Goal: Information Seeking & Learning: Compare options

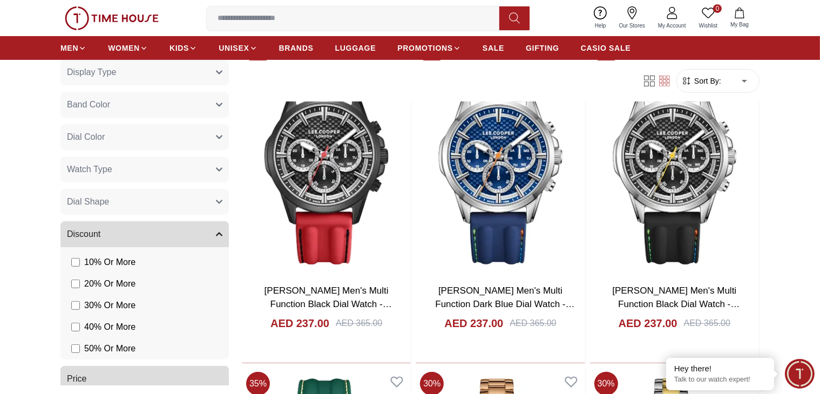
scroll to position [449, 0]
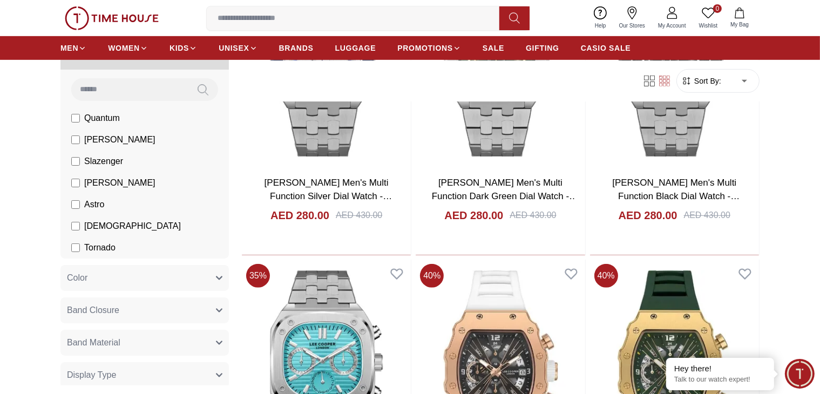
scroll to position [71, 0]
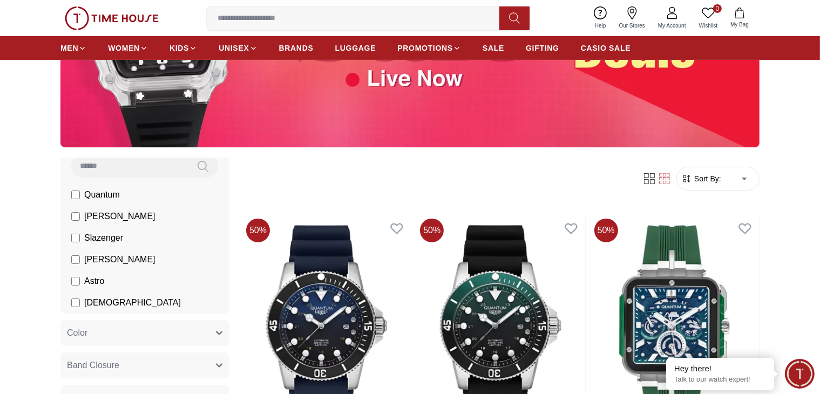
scroll to position [71, 0]
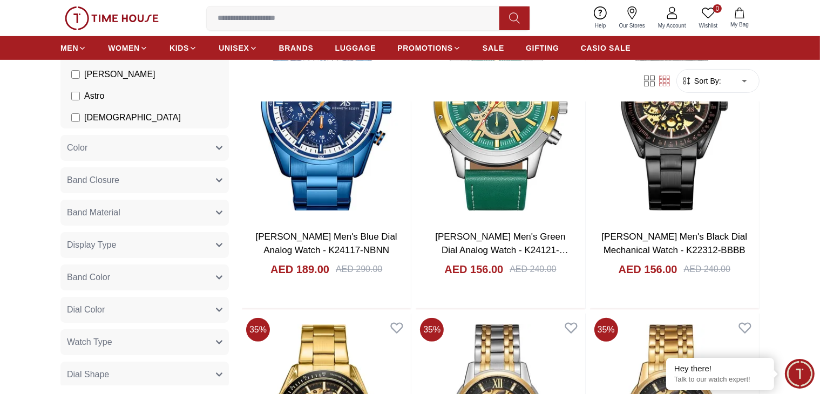
scroll to position [125, 0]
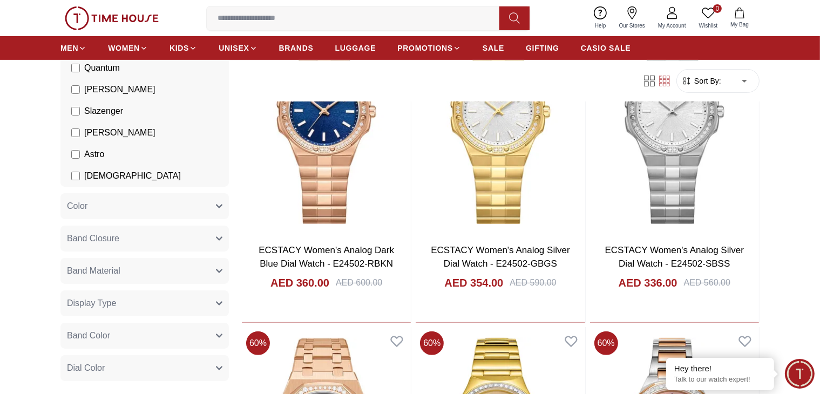
scroll to position [378, 0]
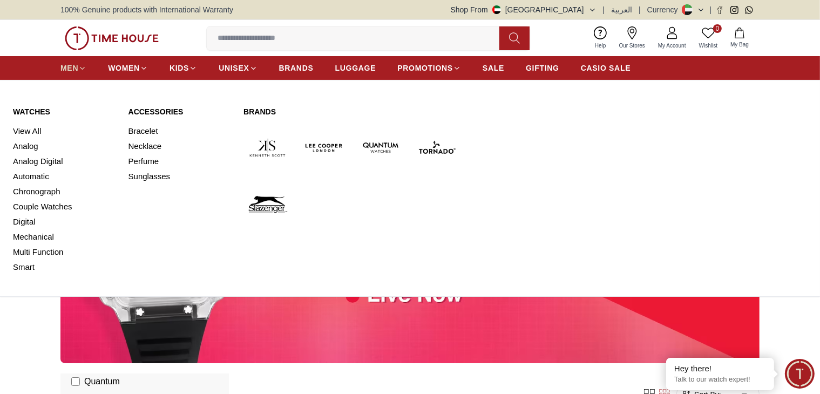
click at [73, 67] on span "MEN" at bounding box center [69, 68] width 18 height 11
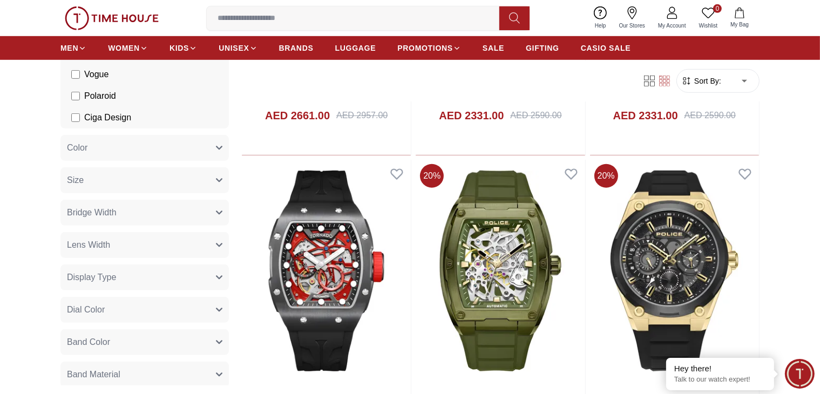
scroll to position [647, 0]
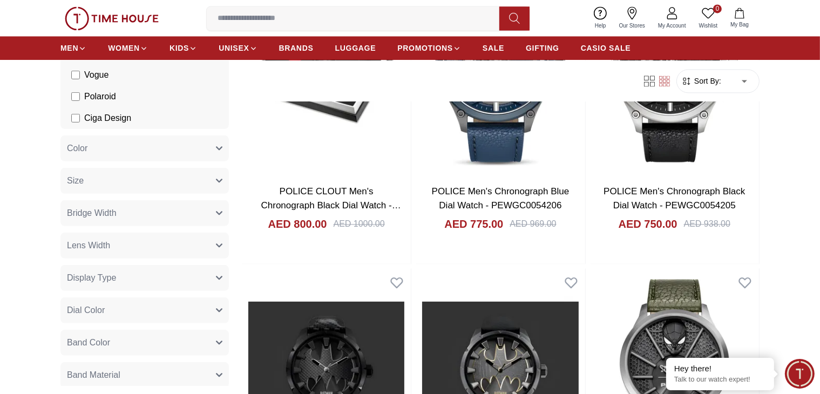
scroll to position [2482, 0]
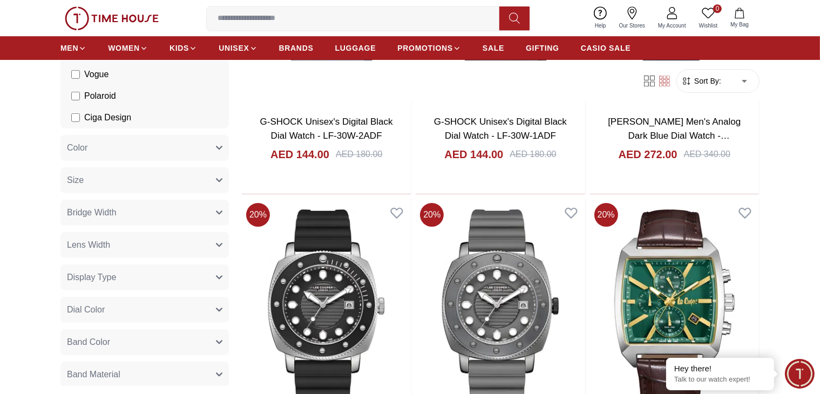
scroll to position [3507, 0]
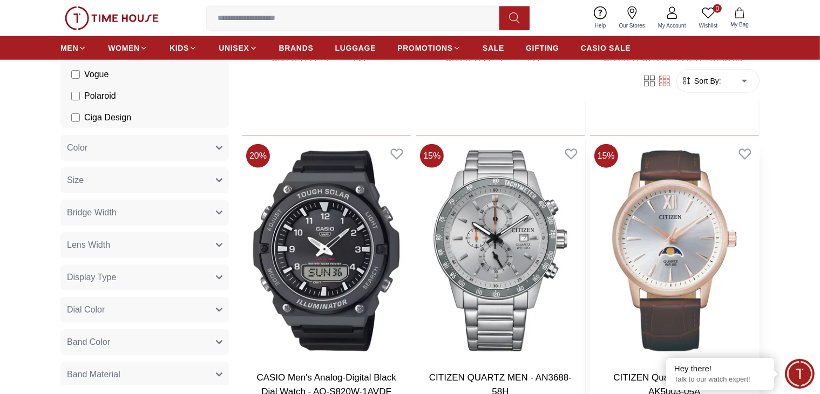
scroll to position [5396, 0]
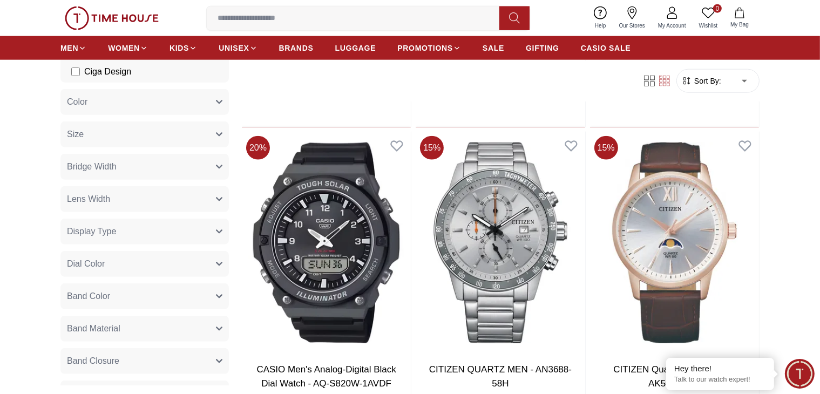
scroll to position [594, 0]
click at [108, 326] on span "Watch Type" at bounding box center [89, 331] width 45 height 13
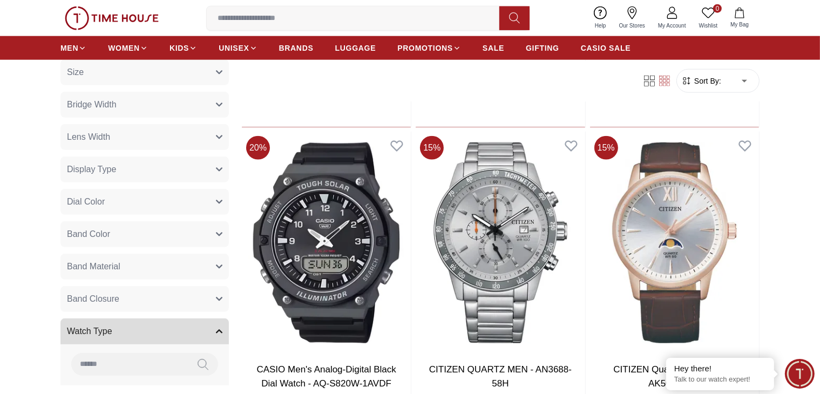
scroll to position [701, 0]
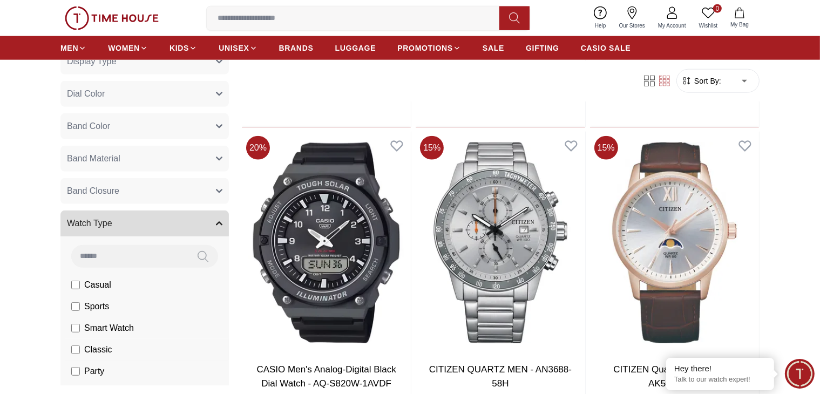
click at [96, 350] on span "Classic" at bounding box center [98, 349] width 28 height 13
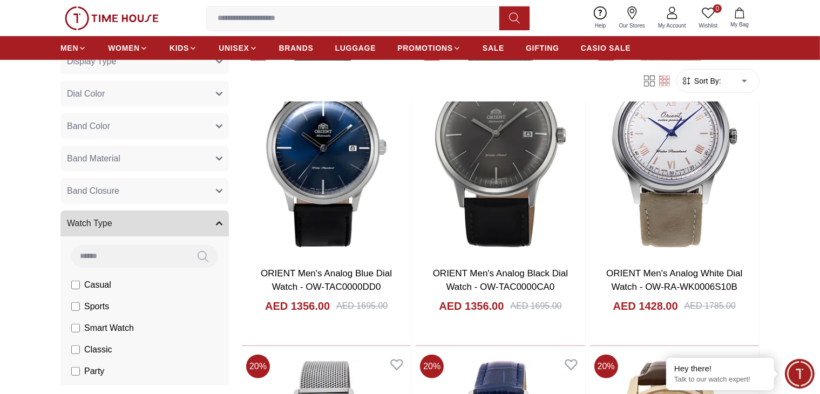
scroll to position [1582, 0]
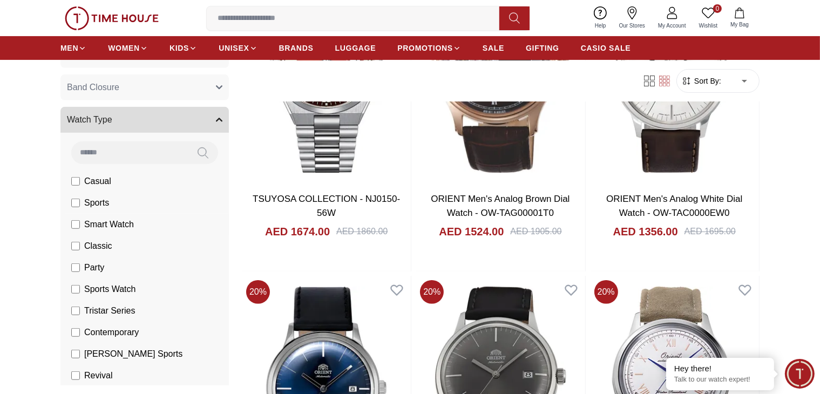
scroll to position [809, 0]
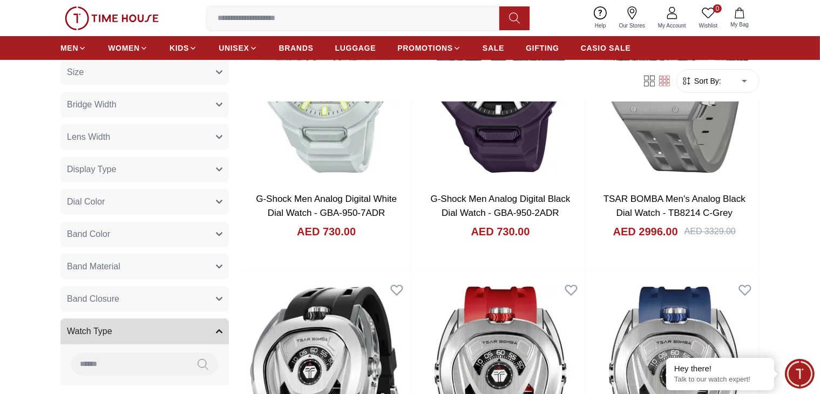
scroll to position [540, 0]
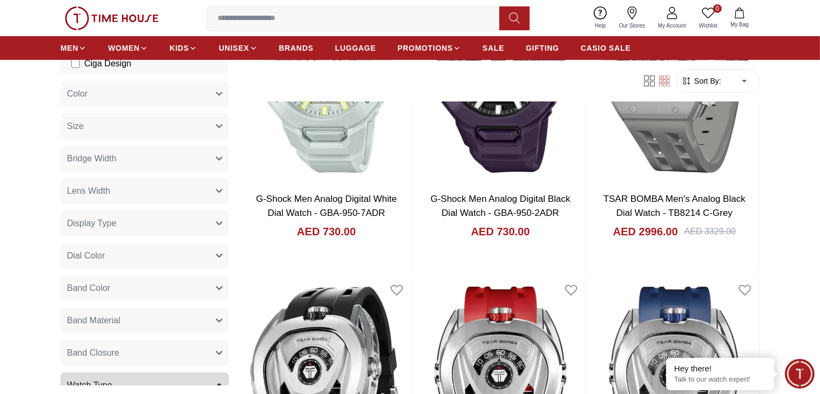
click at [90, 129] on button "Size" at bounding box center [144, 126] width 168 height 26
